Goal: Use online tool/utility: Utilize a website feature to perform a specific function

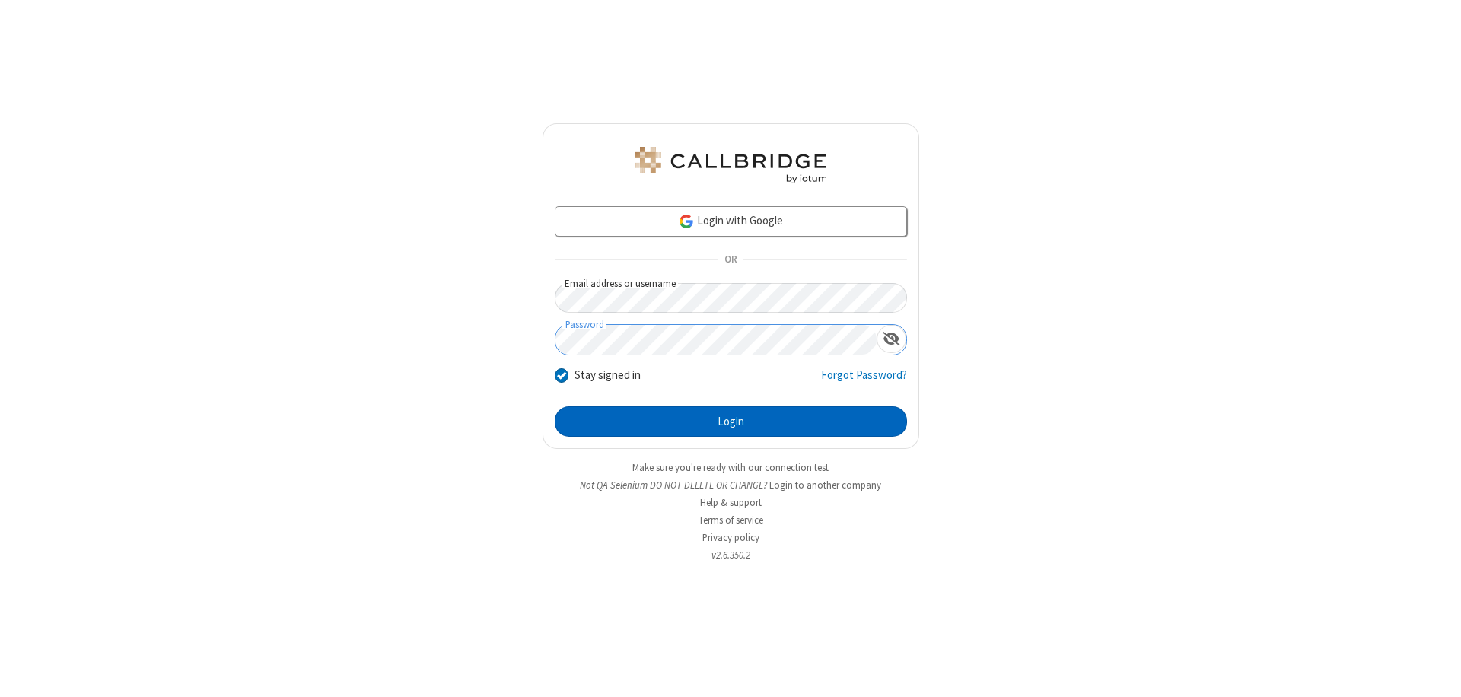
click at [730, 421] on button "Login" at bounding box center [731, 421] width 352 height 30
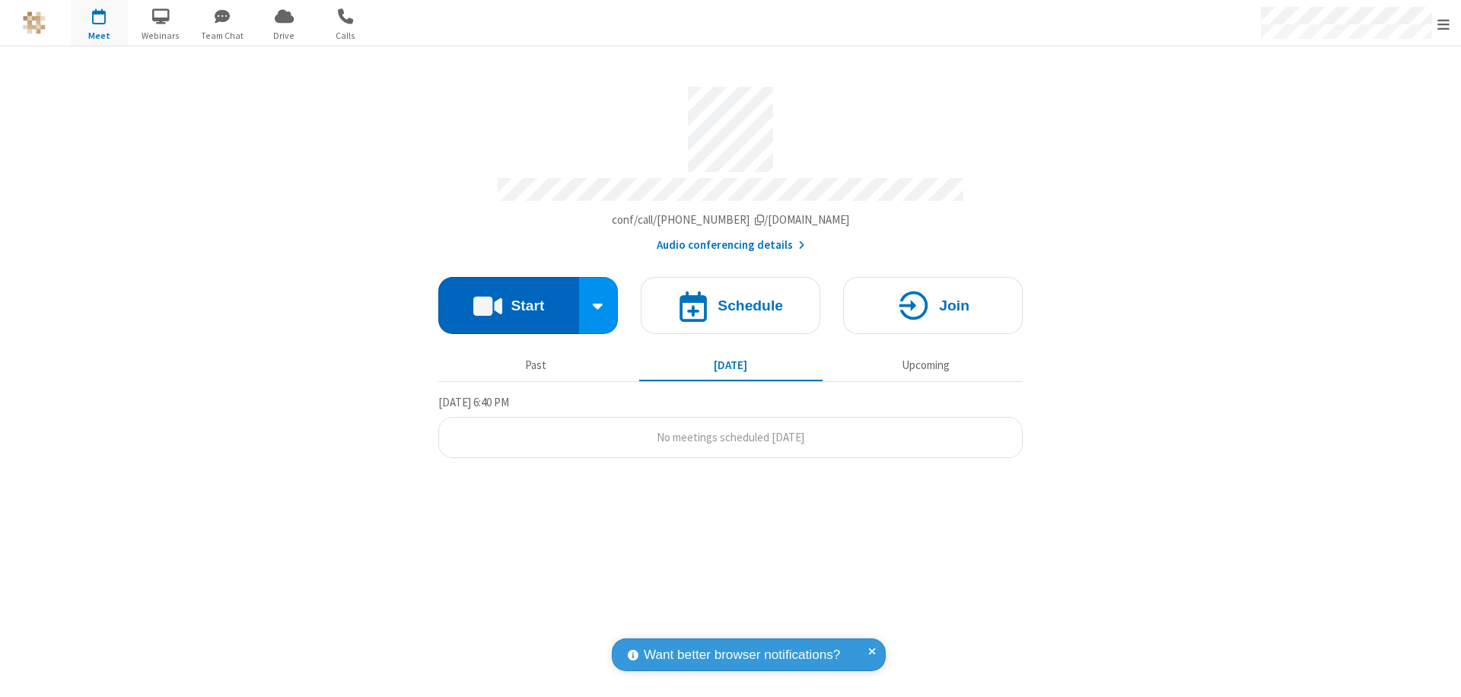
click at [508, 298] on button "Start" at bounding box center [508, 305] width 141 height 57
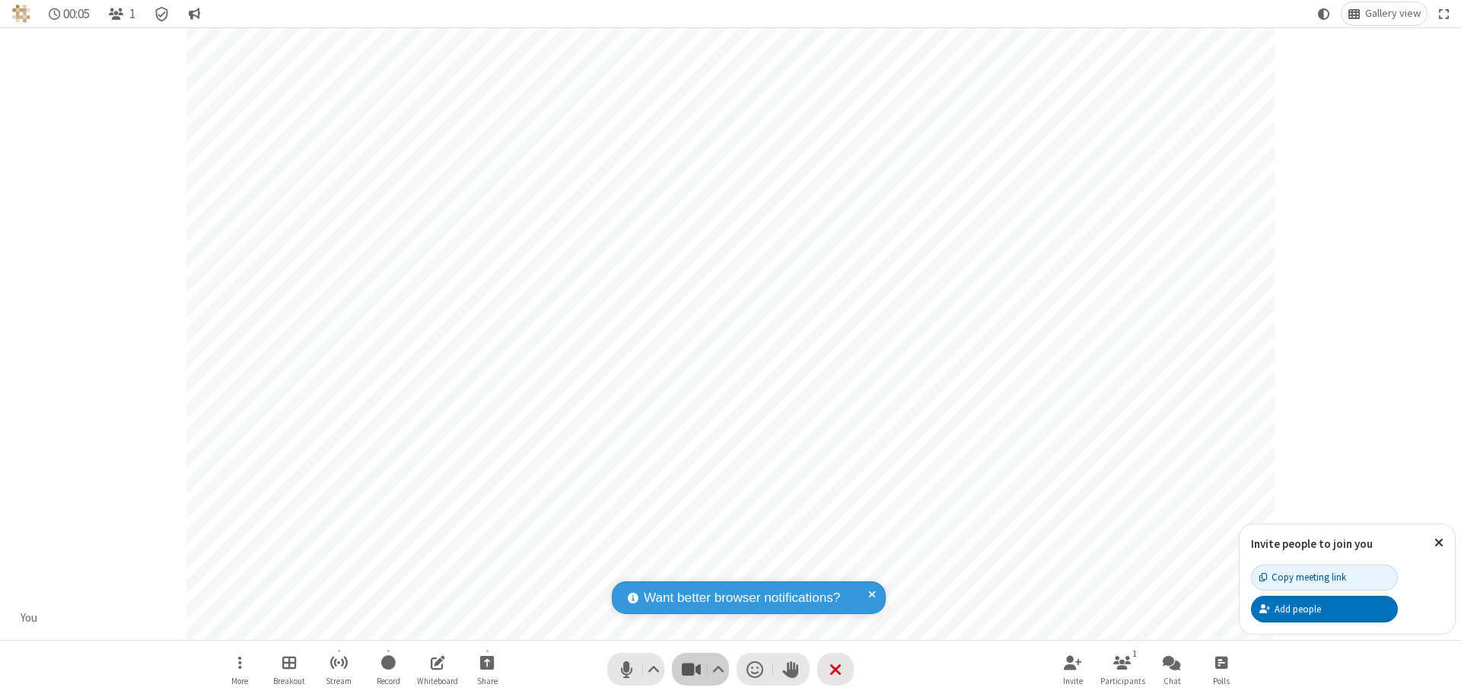
click at [691, 669] on span "Stop video (⌘+Shift+V)" at bounding box center [690, 669] width 23 height 22
click at [691, 669] on span "Start video (⌘+Shift+V)" at bounding box center [690, 669] width 23 height 22
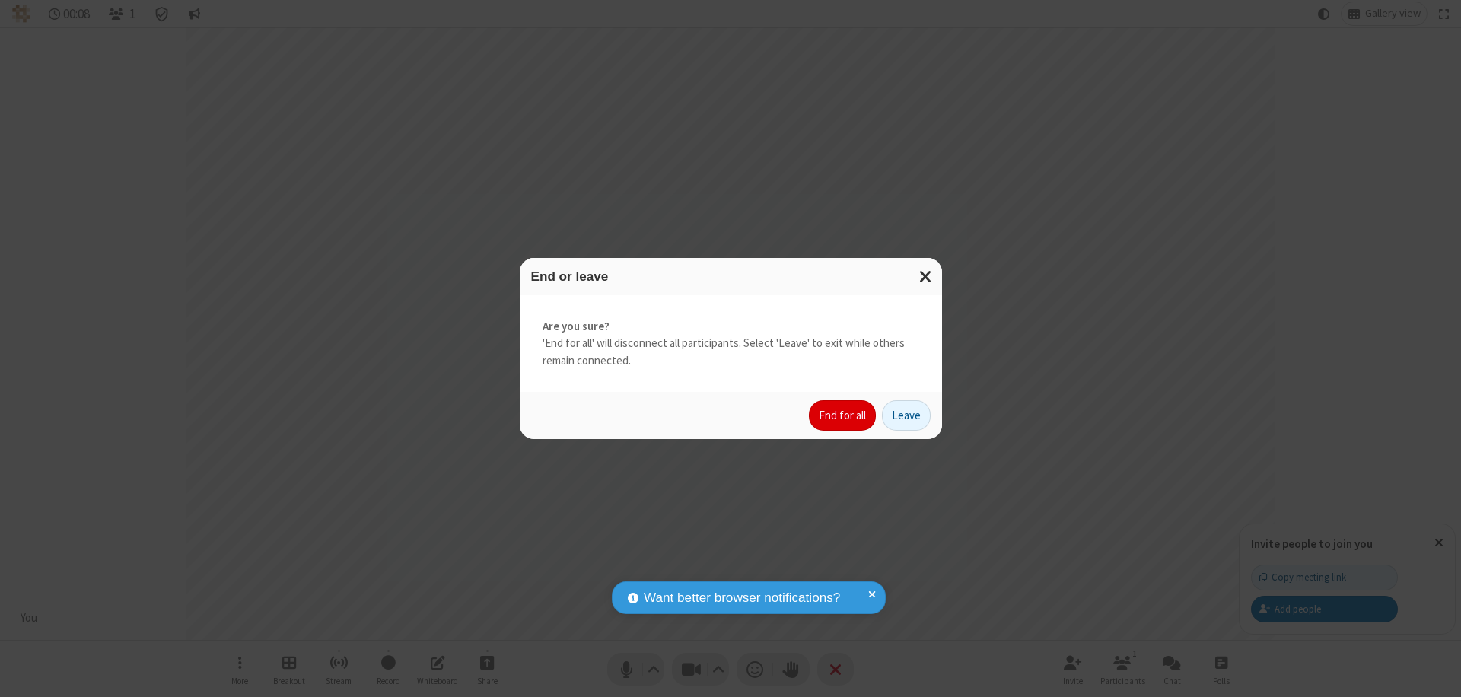
click at [843, 415] on button "End for all" at bounding box center [842, 415] width 67 height 30
